Goal: Information Seeking & Learning: Learn about a topic

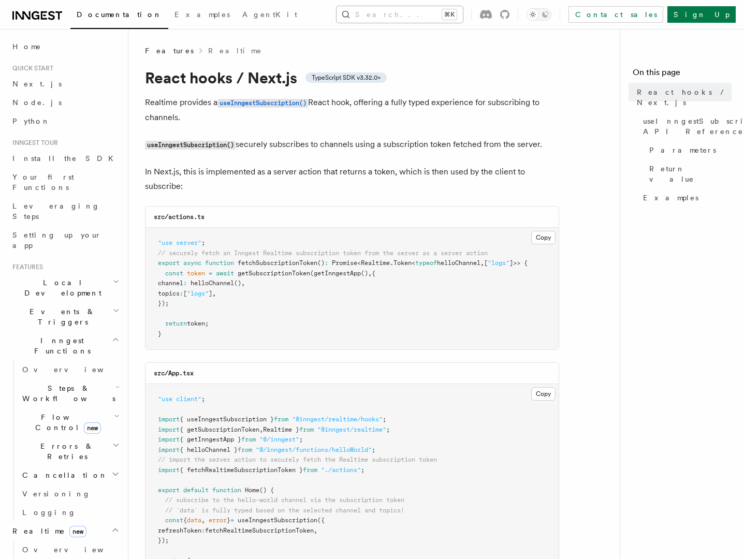
scroll to position [9, 0]
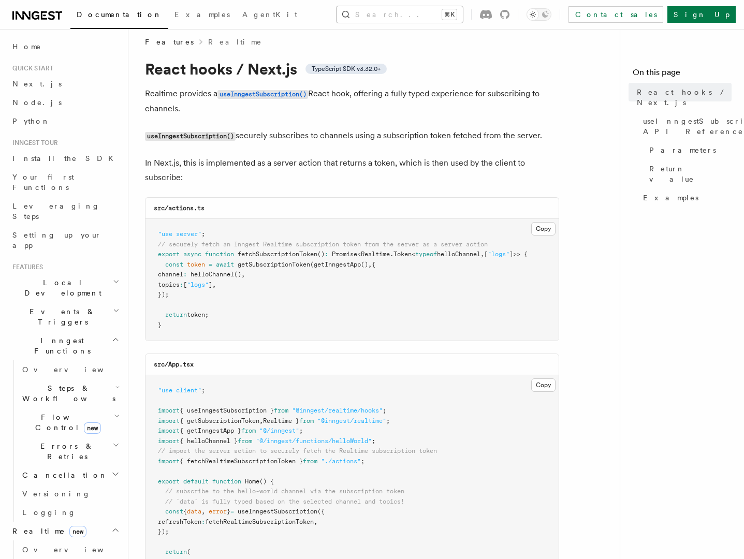
click at [403, 14] on button "Search... ⌘K" at bounding box center [399, 14] width 126 height 17
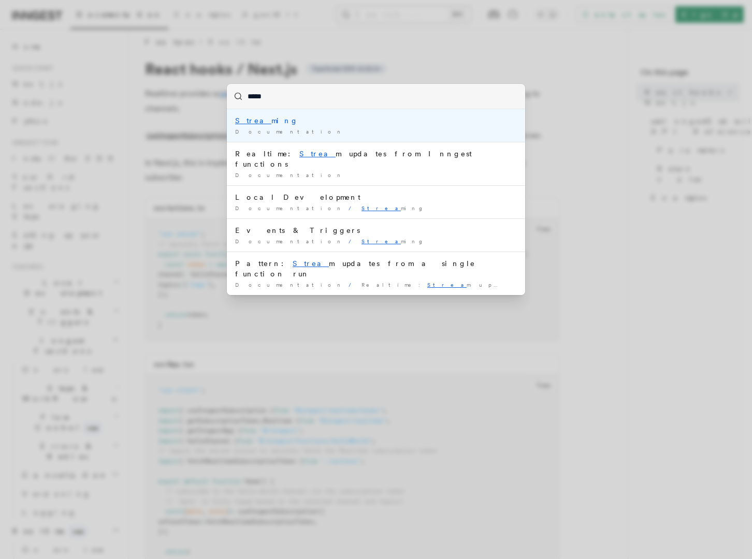
type input "******"
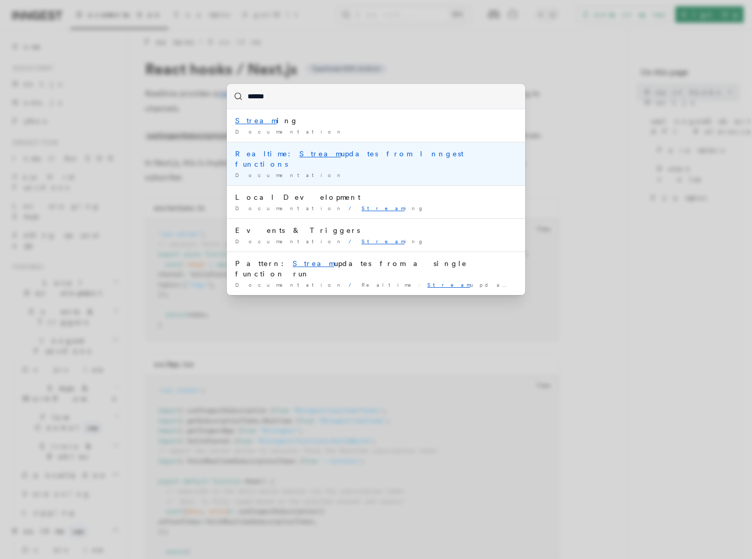
click at [299, 157] on mark "Stream" at bounding box center [319, 154] width 41 height 8
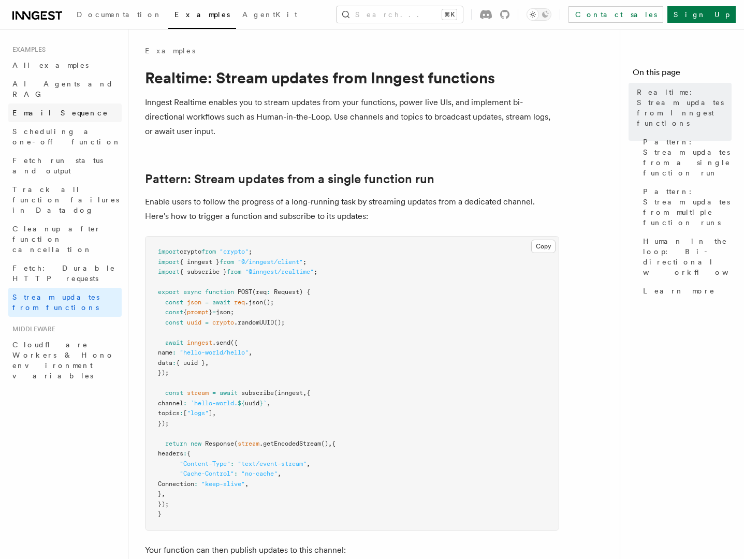
click at [37, 109] on span "Email Sequence" at bounding box center [60, 113] width 96 height 8
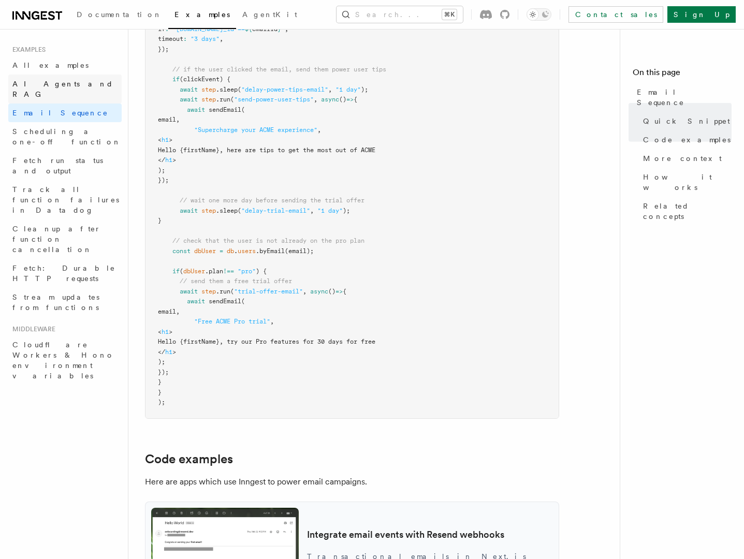
scroll to position [519, 0]
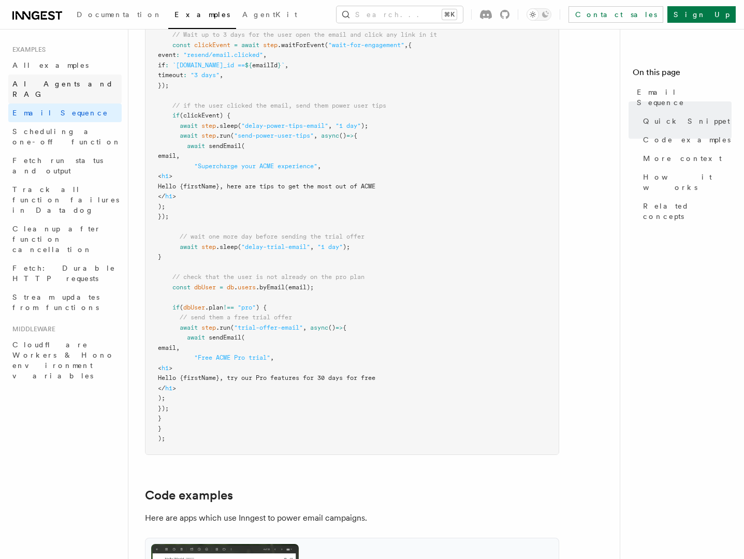
click at [53, 85] on span "AI Agents and RAG" at bounding box center [62, 89] width 101 height 19
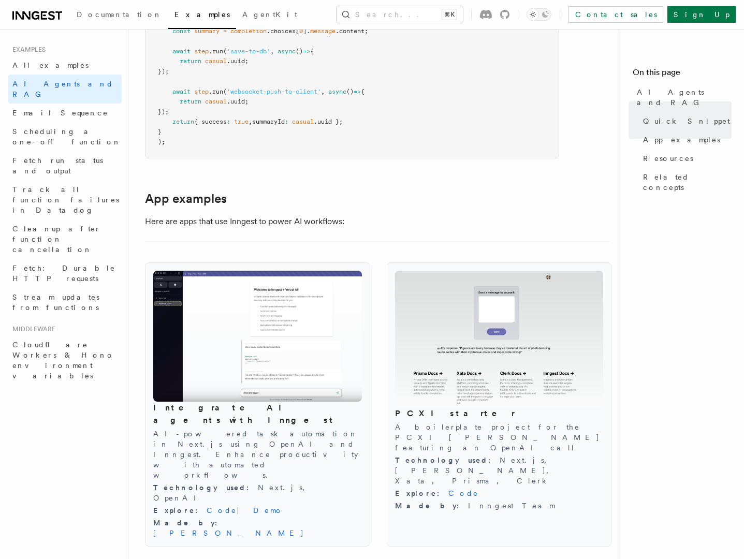
scroll to position [965, 0]
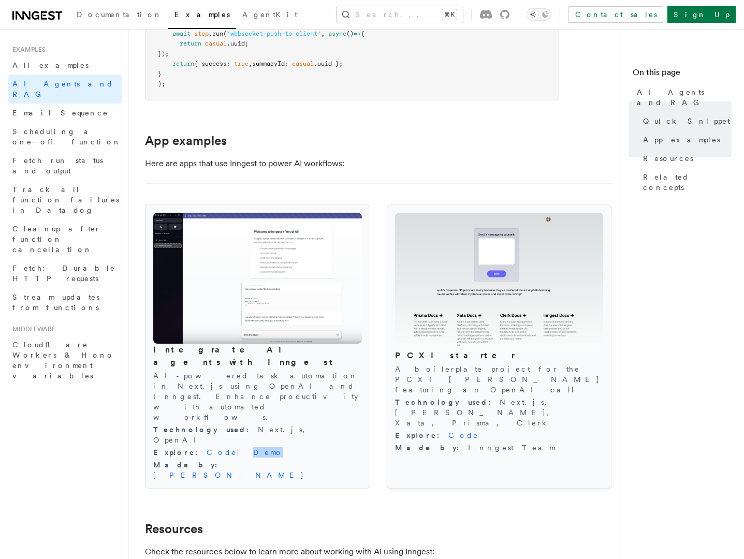
click at [495, 259] on img at bounding box center [499, 281] width 209 height 137
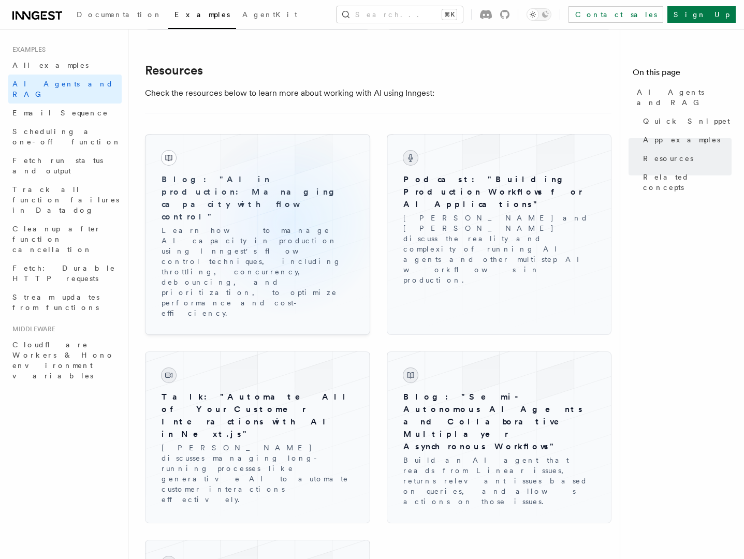
scroll to position [1424, 0]
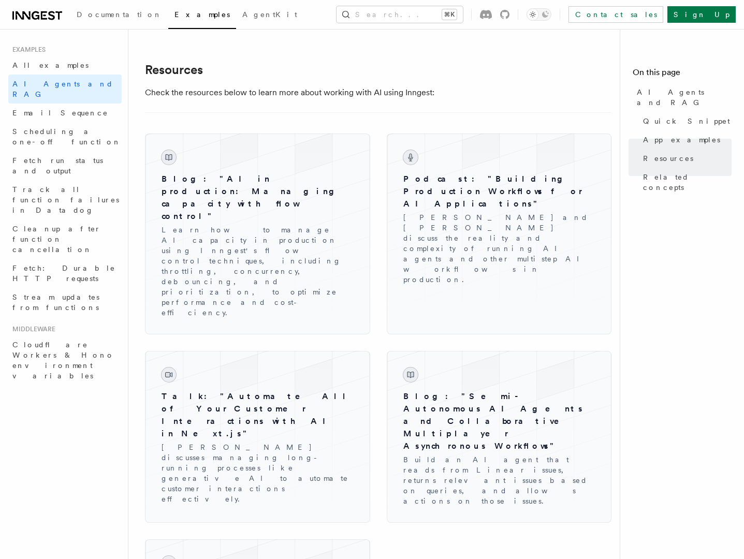
click at [438, 365] on div "Blog: "AI in production: Managing capacity with flow control" Learn how to mana…" at bounding box center [378, 406] width 466 height 589
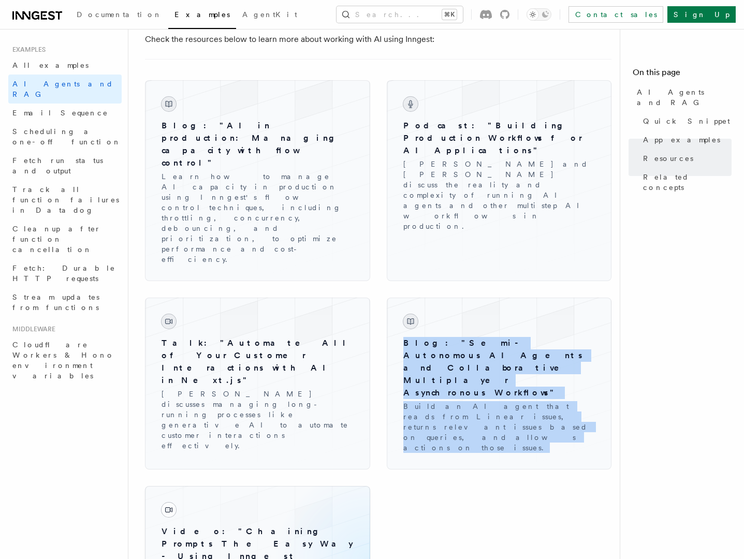
scroll to position [1488, 0]
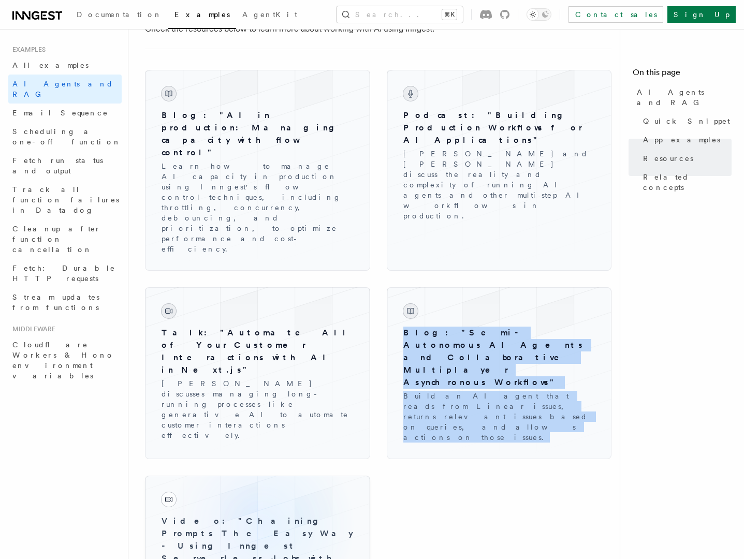
click at [262, 515] on h3 "Video: "Chaining Prompts The Easy Way - Using Inngest Serverless Jobs with Open…" at bounding box center [257, 546] width 192 height 62
